Goal: Navigation & Orientation: Understand site structure

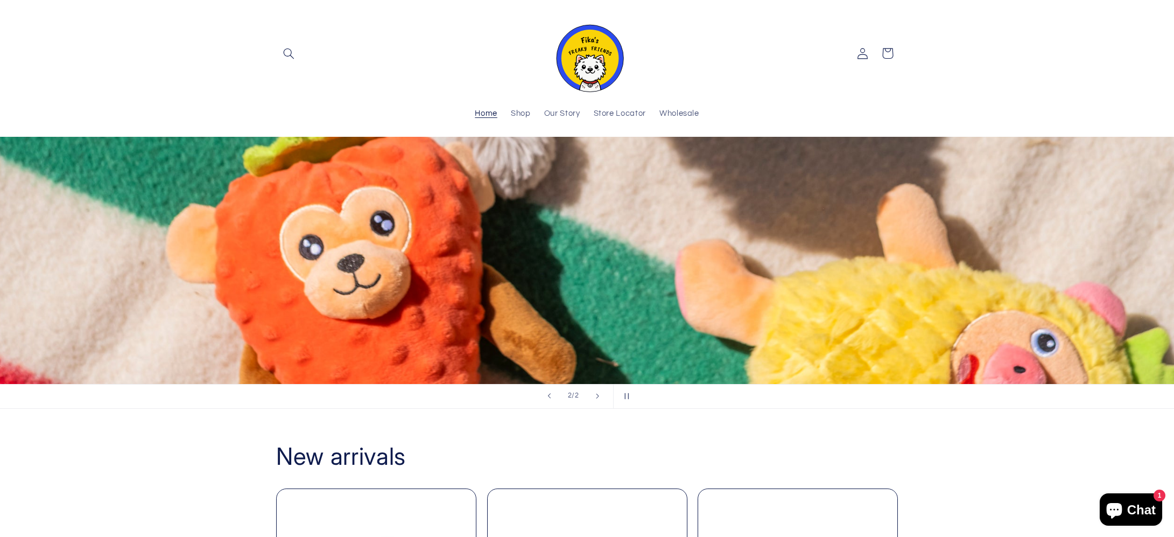
scroll to position [635, 0]
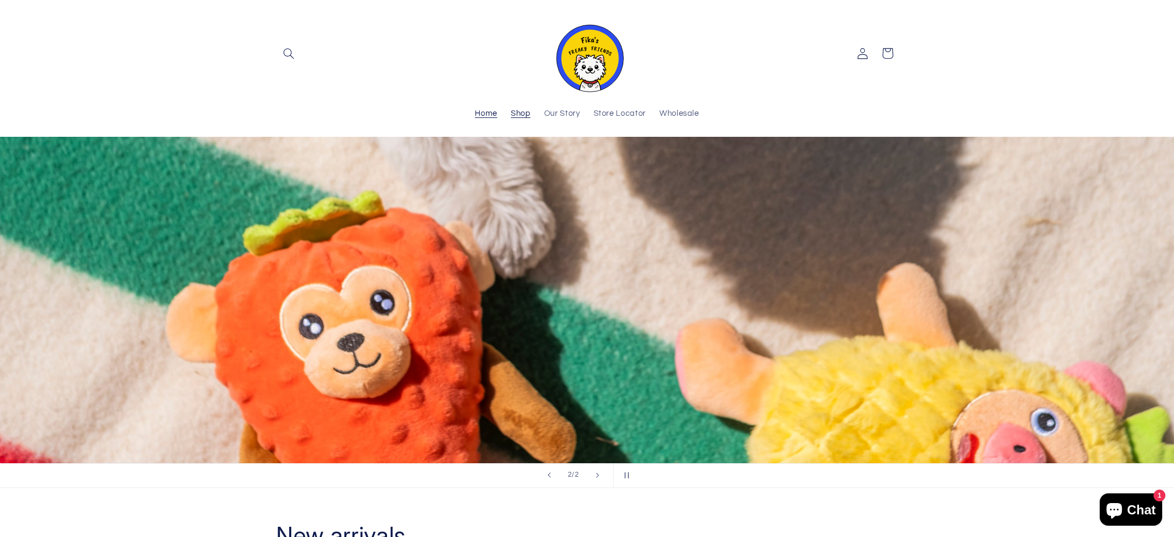
click at [522, 114] on span "Shop" at bounding box center [521, 114] width 20 height 10
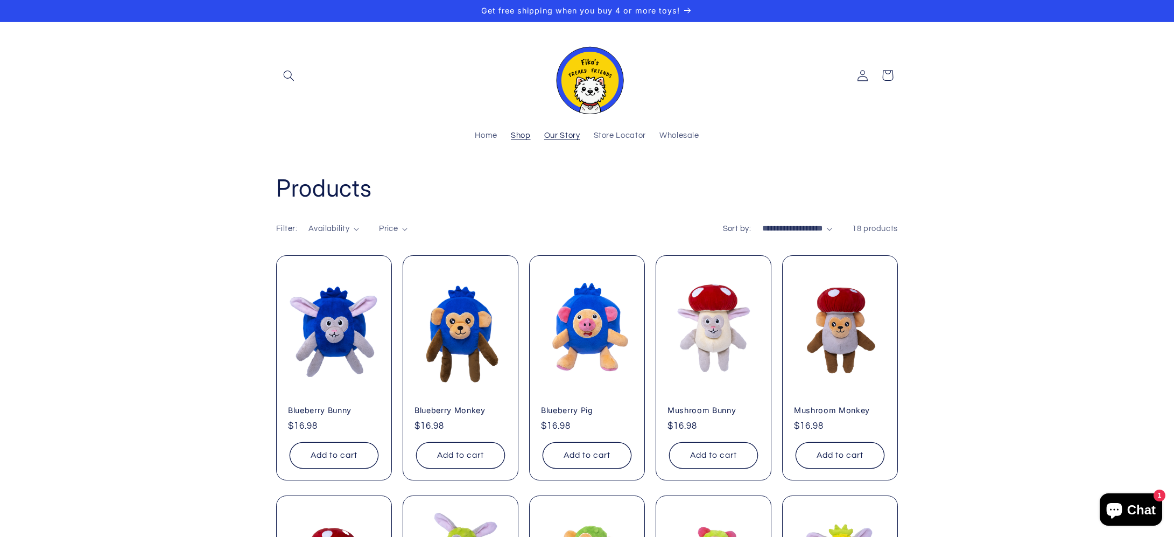
click at [564, 139] on span "Our Story" at bounding box center [562, 136] width 36 height 10
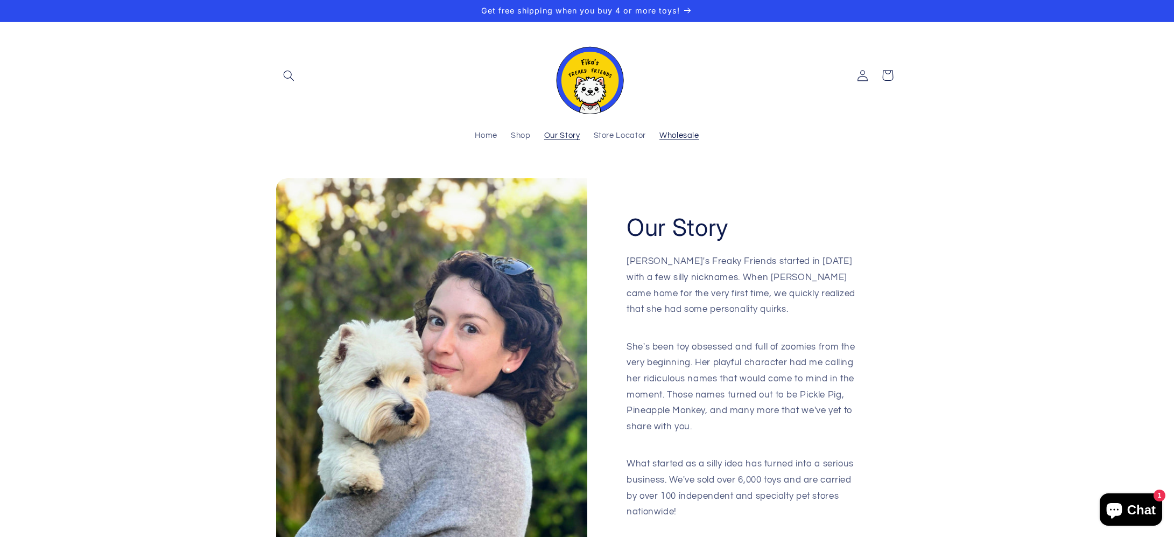
click at [680, 137] on span "Wholesale" at bounding box center [679, 136] width 40 height 10
